Goal: Transaction & Acquisition: Purchase product/service

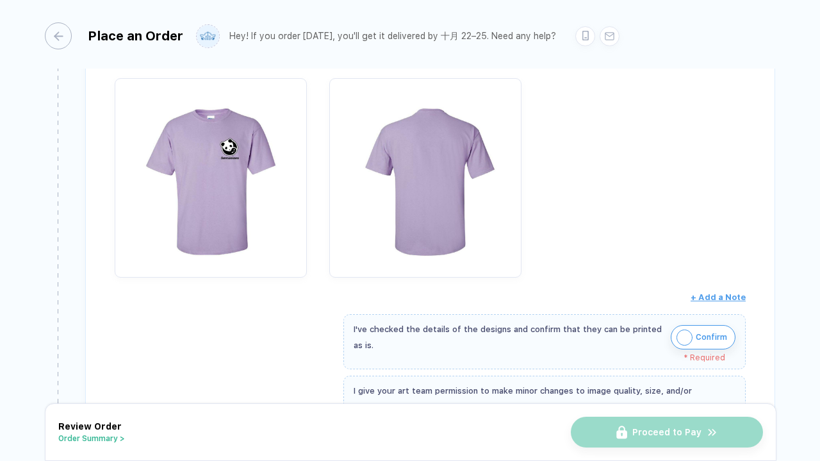
scroll to position [264, 0]
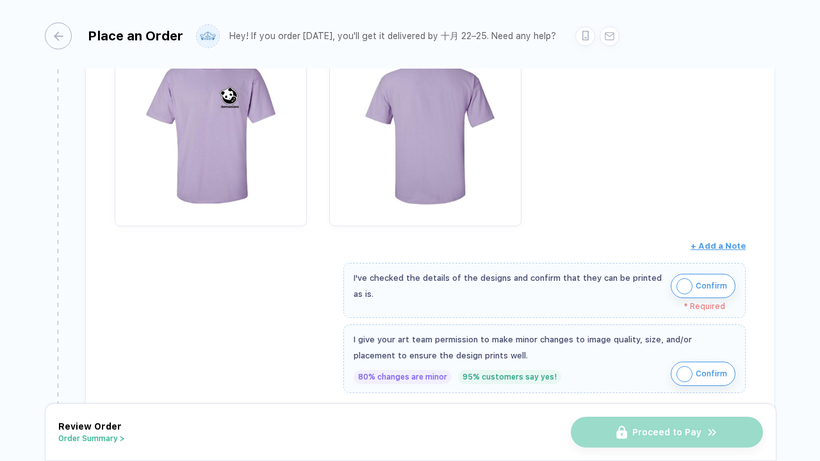
click at [705, 279] on span "Confirm" at bounding box center [711, 285] width 31 height 20
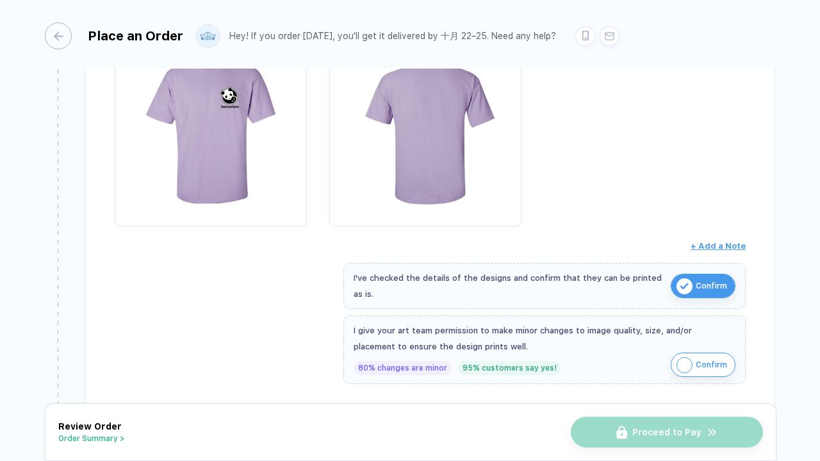
click at [687, 357] on img "button" at bounding box center [684, 365] width 16 height 16
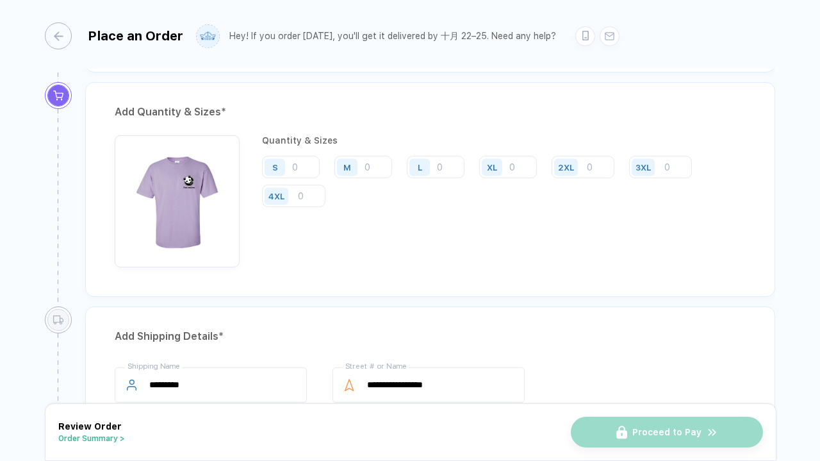
scroll to position [628, 0]
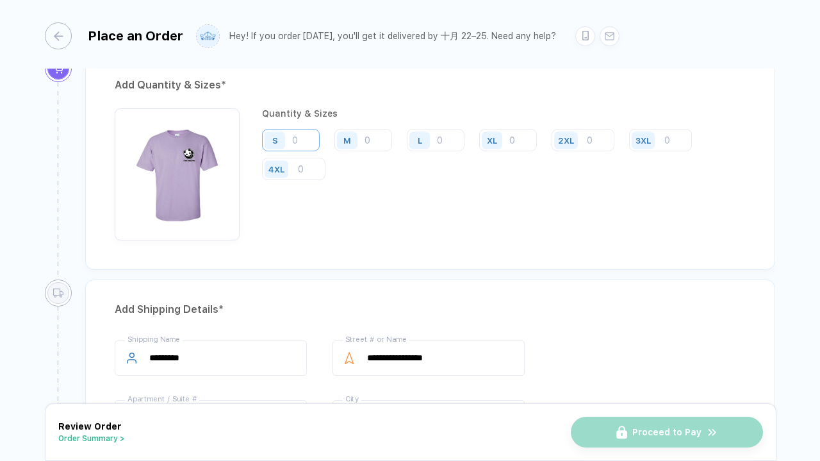
click at [302, 137] on input "number" at bounding box center [291, 140] width 58 height 22
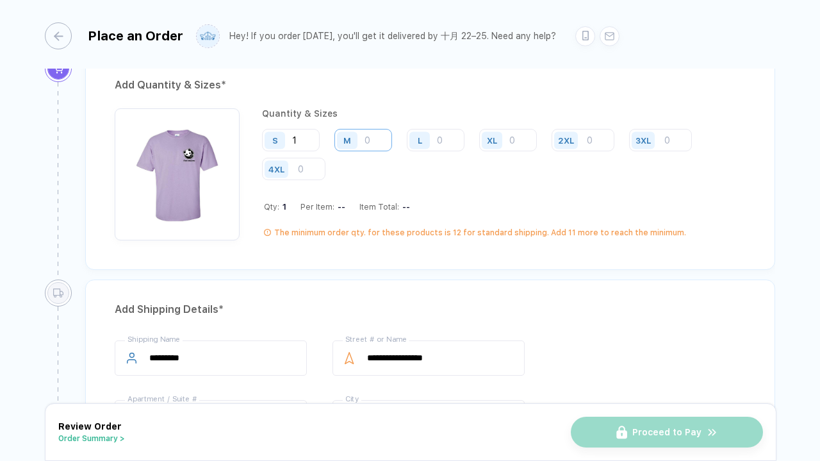
type input "1"
click at [365, 137] on input "number" at bounding box center [363, 140] width 58 height 22
type input "7"
click at [438, 135] on input "number" at bounding box center [436, 140] width 58 height 22
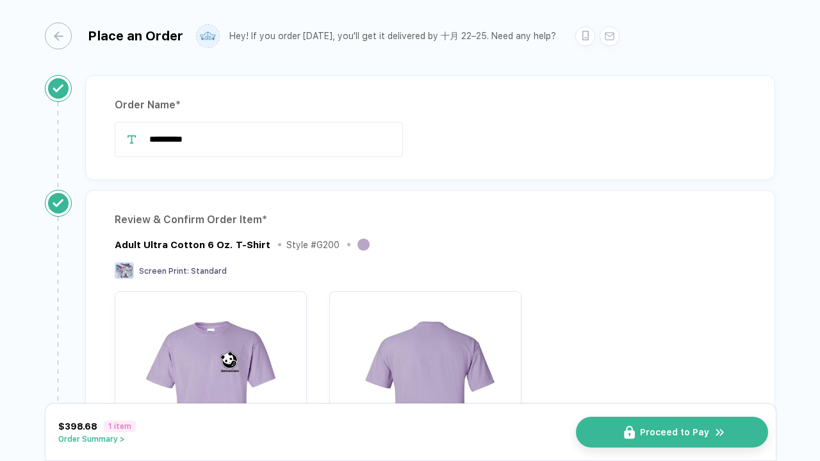
scroll to position [0, 0]
type input "5"
click at [635, 430] on img "button" at bounding box center [629, 431] width 11 height 13
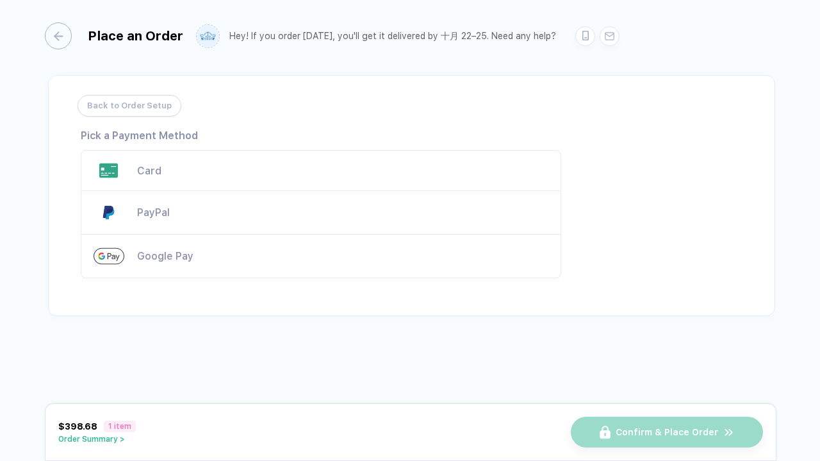
click at [359, 161] on div "Card" at bounding box center [321, 170] width 480 height 41
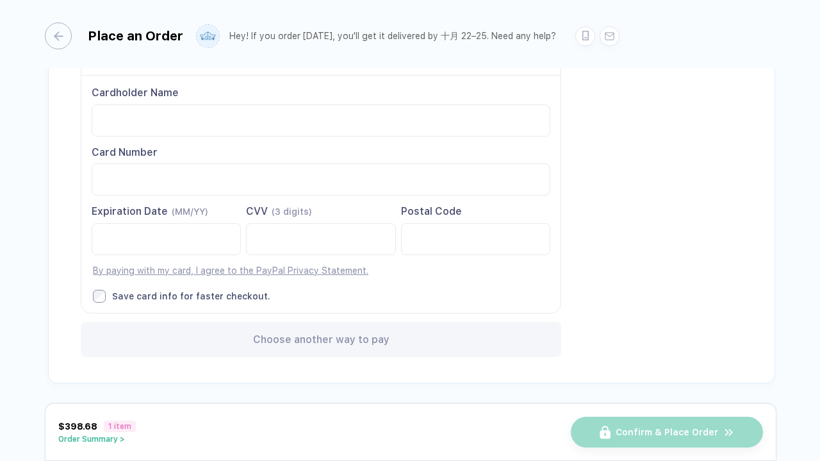
scroll to position [108, 0]
click at [68, 434] on div "$398.68 1 item Order Summary >" at bounding box center [97, 431] width 78 height 23
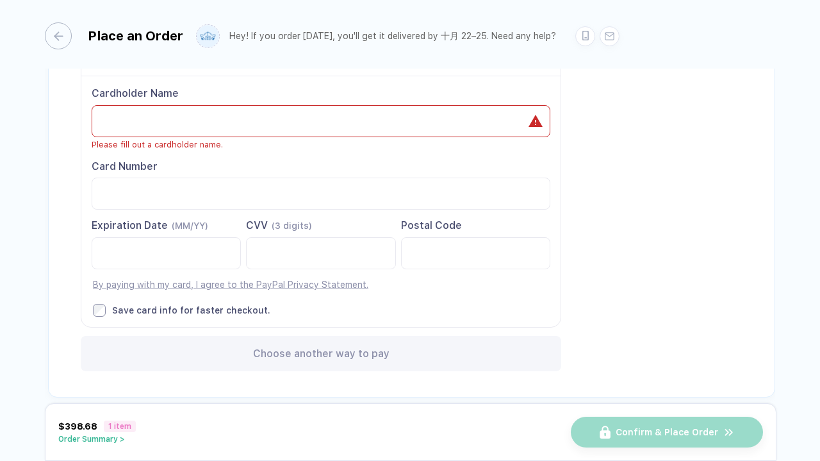
click at [72, 434] on div "$398.68 1 item Order Summary >" at bounding box center [97, 431] width 78 height 23
click at [77, 434] on div "$398.68 1 item Order Summary >" at bounding box center [97, 431] width 78 height 23
click at [79, 435] on button "Order Summary >" at bounding box center [97, 438] width 78 height 9
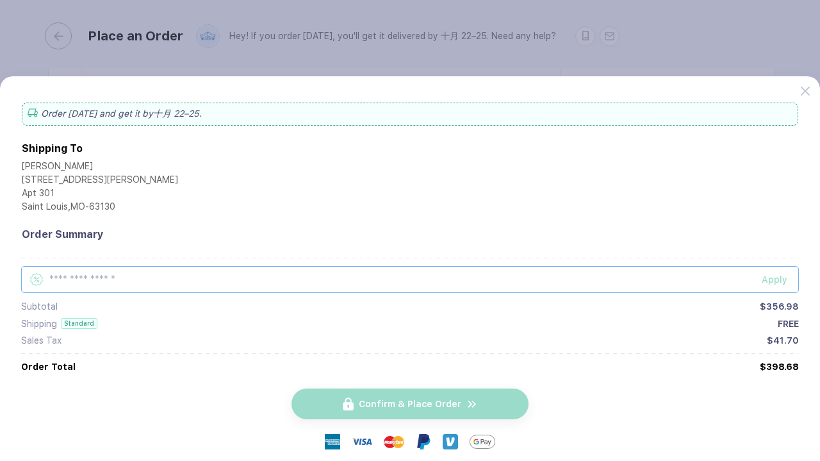
click at [110, 281] on input "text" at bounding box center [410, 279] width 778 height 27
paste input "**********"
type input "**********"
click at [769, 274] on button "Apply" at bounding box center [772, 279] width 53 height 27
